Goal: Navigation & Orientation: Find specific page/section

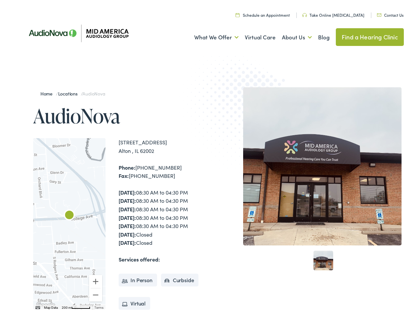
click at [207, 158] on img at bounding box center [243, 112] width 128 height 140
click at [210, 35] on link "What We Offer" at bounding box center [216, 35] width 44 height 24
click at [290, 35] on link "About Us" at bounding box center [297, 35] width 30 height 24
click at [69, 222] on div at bounding box center [69, 221] width 72 height 171
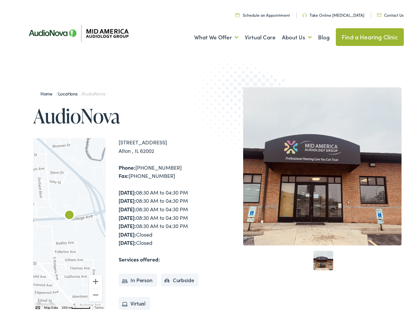
click at [69, 222] on div at bounding box center [69, 221] width 72 height 171
click at [69, 214] on img "AudioNova" at bounding box center [69, 214] width 16 height 16
click at [96, 280] on button "Zoom in" at bounding box center [95, 279] width 13 height 13
click at [96, 293] on button "Zoom out" at bounding box center [95, 293] width 13 height 13
click at [37, 306] on img "Keyboard shortcuts" at bounding box center [37, 306] width 5 height 3
